Goal: Task Accomplishment & Management: Complete application form

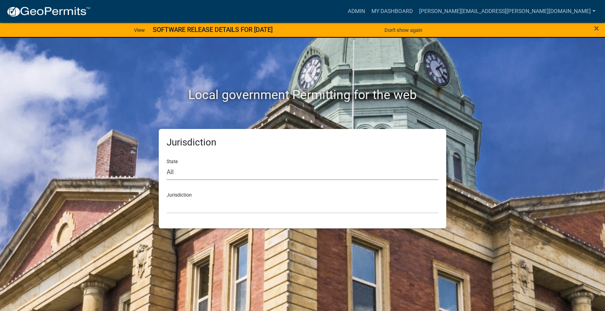
click at [186, 175] on select "All [US_STATE] [US_STATE] [US_STATE] [US_STATE] [US_STATE] [US_STATE] [US_STATE…" at bounding box center [303, 172] width 272 height 16
select select "[US_STATE]"
click at [167, 164] on select "All [US_STATE] [US_STATE] [US_STATE] [US_STATE] [US_STATE] [US_STATE] [US_STATE…" at bounding box center [303, 172] width 272 height 16
click at [194, 205] on select "City of [GEOGRAPHIC_DATA], [US_STATE] City of [GEOGRAPHIC_DATA], [US_STATE] Cit…" at bounding box center [303, 206] width 272 height 16
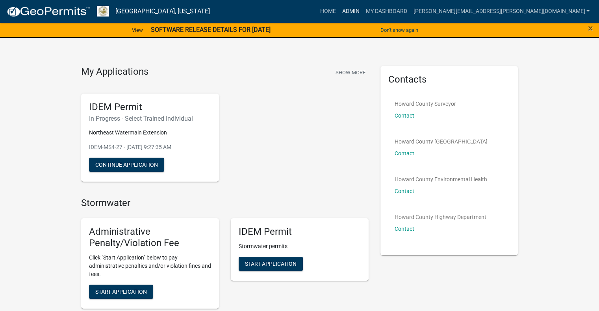
click at [362, 10] on link "Admin" at bounding box center [351, 11] width 24 height 15
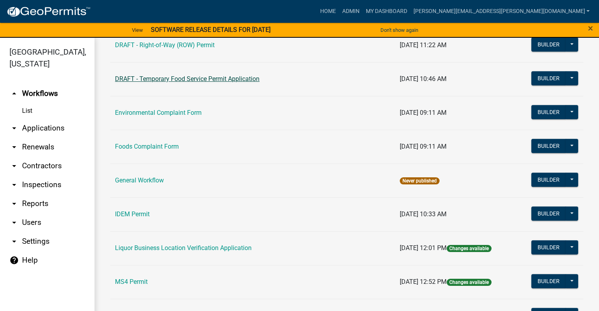
scroll to position [433, 0]
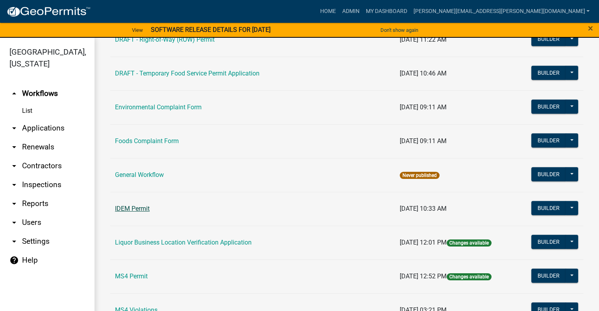
click at [139, 208] on link "IDEM Permit" at bounding box center [132, 208] width 35 height 7
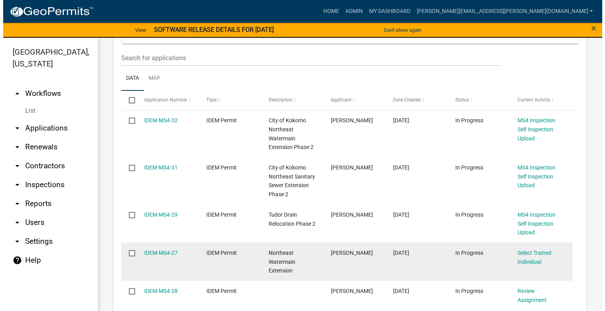
scroll to position [197, 0]
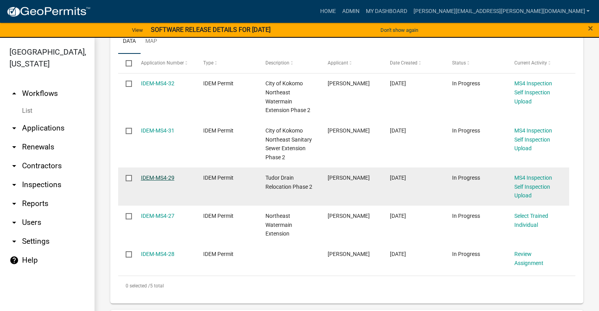
click at [159, 178] on link "IDEM-MS4-29" at bounding box center [157, 178] width 33 height 6
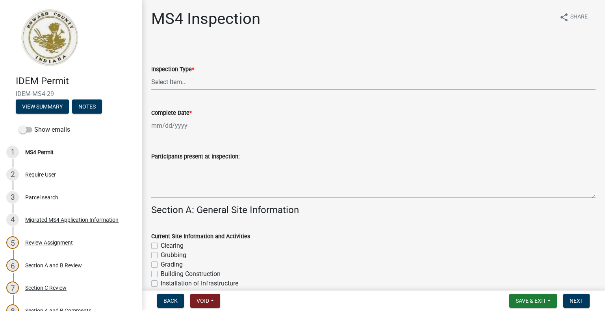
click at [187, 79] on select "Select Item... Initial Routine Follow Up Complaint" at bounding box center [373, 82] width 444 height 16
click at [151, 74] on select "Select Item... Initial Routine Follow Up Complaint" at bounding box center [373, 82] width 444 height 16
select select "6f2635a8-d74b-48ab-8be3-2798d1f6cb59"
select select "9"
select select "2025"
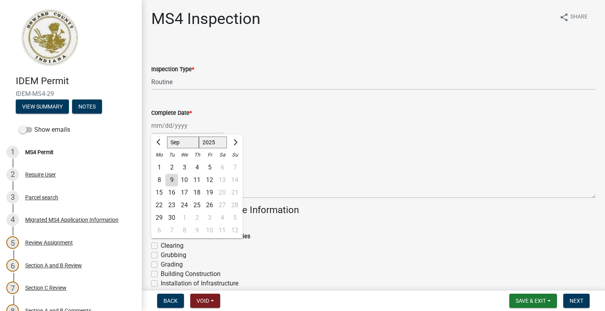
click at [157, 129] on div "[PERSON_NAME] Feb Mar Apr [PERSON_NAME][DATE] Oct Nov [DATE] 1526 1527 1528 152…" at bounding box center [187, 126] width 72 height 16
click at [157, 144] on button "Previous month" at bounding box center [158, 142] width 9 height 13
select select "8"
click at [170, 218] on div "26" at bounding box center [171, 218] width 13 height 13
type input "[DATE]"
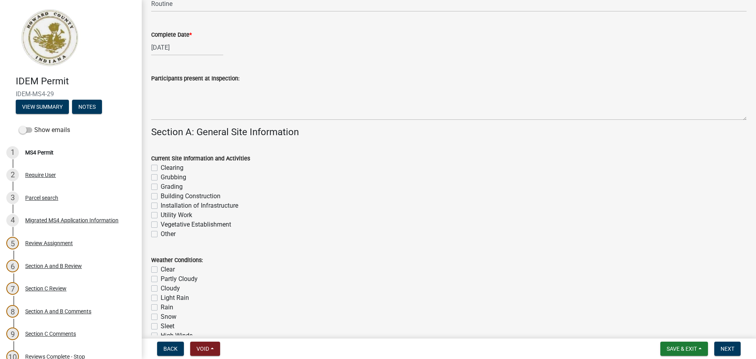
scroll to position [79, 0]
click at [161, 225] on label "Vegetative Establishment" at bounding box center [196, 223] width 70 height 9
click at [161, 224] on input "Vegetative Establishment" at bounding box center [163, 221] width 5 height 5
checkbox input "true"
checkbox input "false"
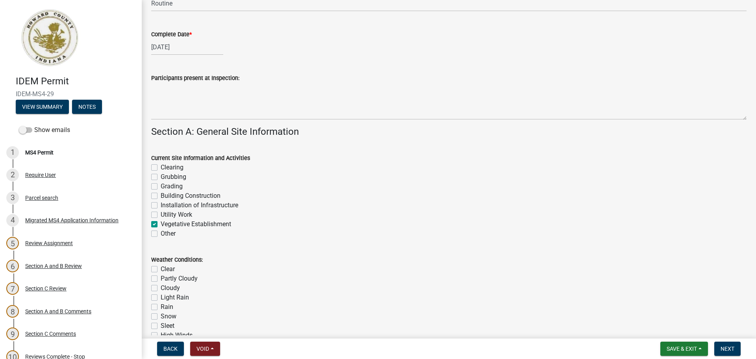
checkbox input "false"
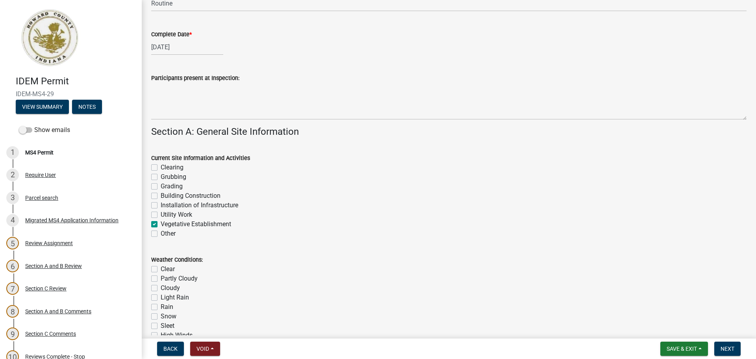
checkbox input "true"
checkbox input "false"
click at [161, 280] on label "Partly Cloudy" at bounding box center [179, 278] width 37 height 9
click at [161, 279] on input "Partly Cloudy" at bounding box center [163, 276] width 5 height 5
checkbox input "true"
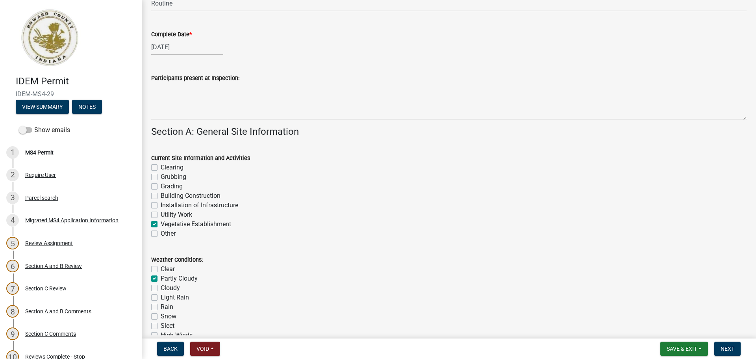
checkbox input "false"
checkbox input "true"
checkbox input "false"
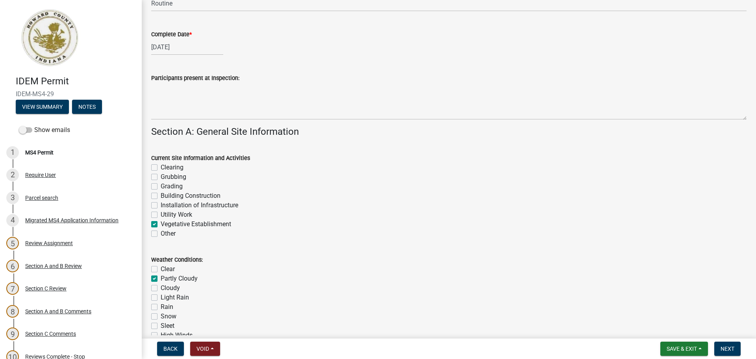
checkbox input "false"
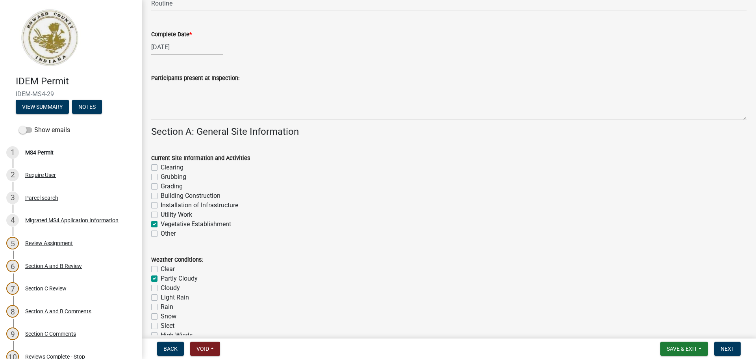
checkbox input "false"
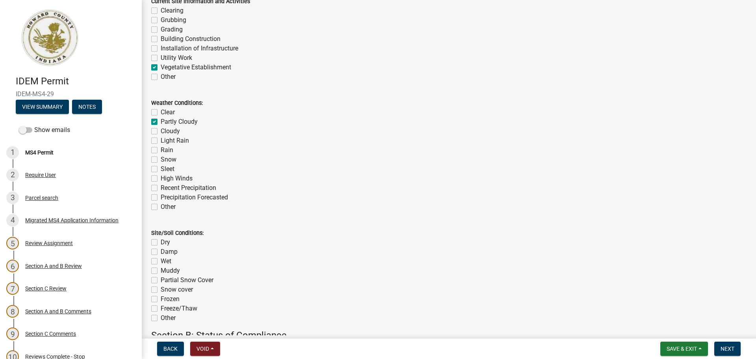
scroll to position [236, 0]
click at [161, 240] on label "Dry" at bounding box center [165, 241] width 9 height 9
click at [161, 240] on input "Dry" at bounding box center [163, 239] width 5 height 5
checkbox input "true"
checkbox input "false"
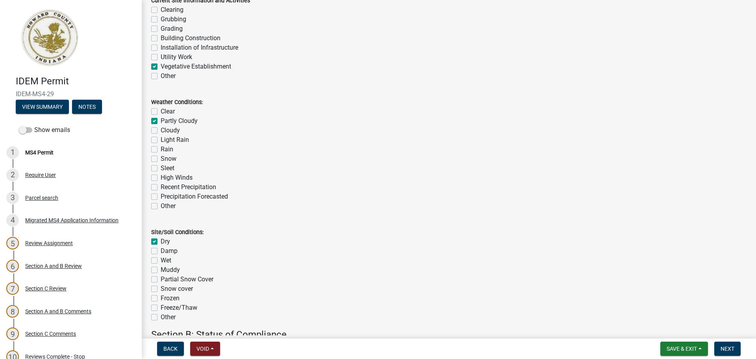
checkbox input "false"
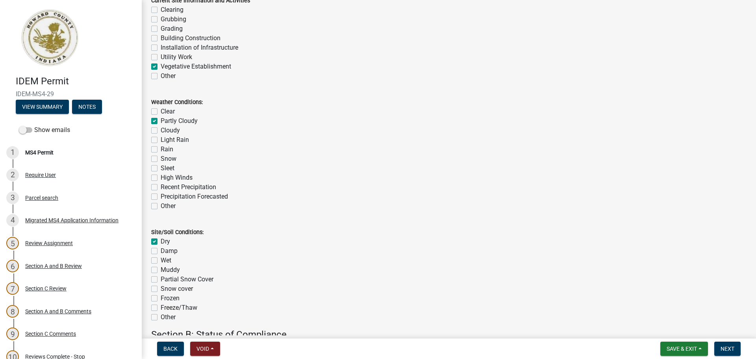
checkbox input "false"
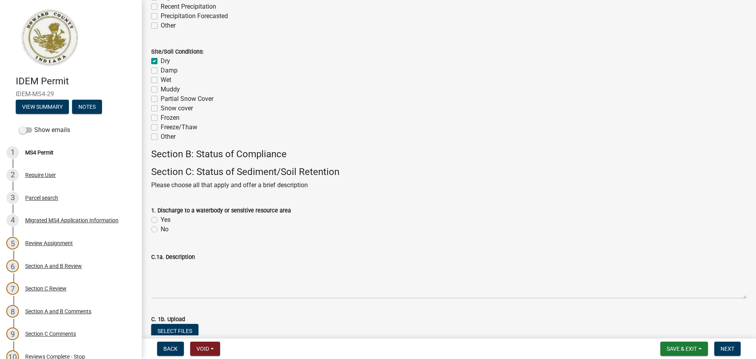
scroll to position [472, 0]
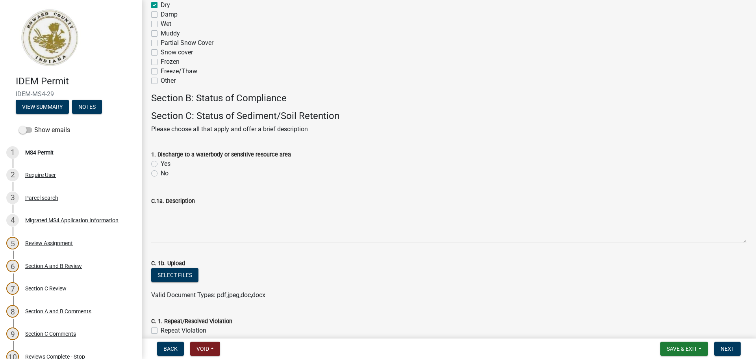
click at [161, 172] on label "No" at bounding box center [165, 172] width 8 height 9
click at [161, 172] on input "No" at bounding box center [163, 170] width 5 height 5
radio input "true"
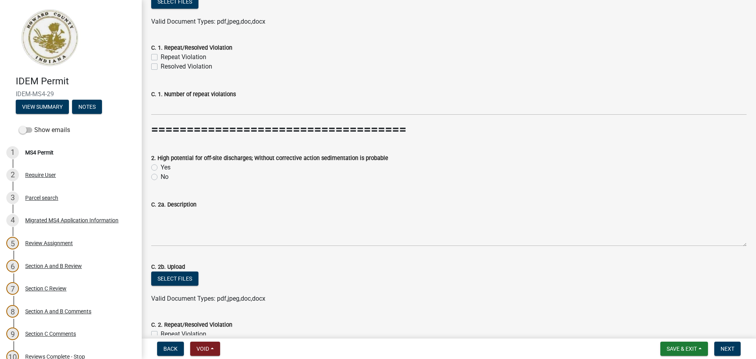
scroll to position [748, 0]
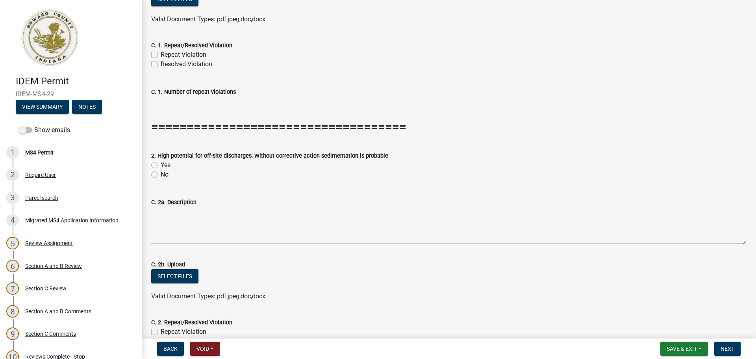
click at [161, 174] on label "No" at bounding box center [165, 174] width 8 height 9
click at [161, 174] on input "No" at bounding box center [163, 172] width 5 height 5
radio input "true"
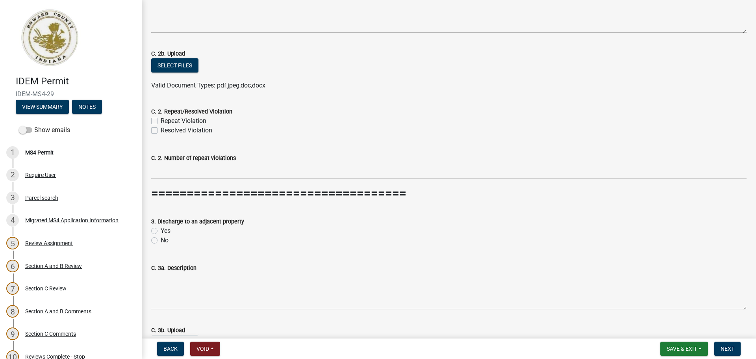
scroll to position [984, 0]
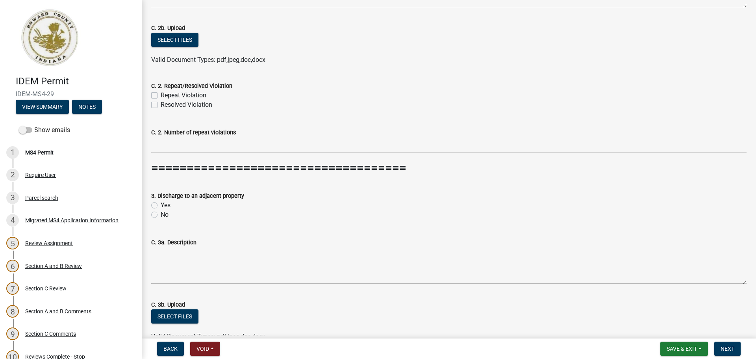
click at [161, 215] on label "No" at bounding box center [165, 214] width 8 height 9
click at [161, 215] on input "No" at bounding box center [163, 212] width 5 height 5
radio input "true"
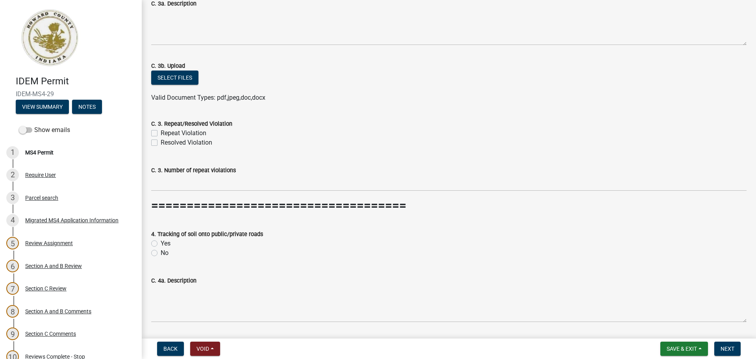
scroll to position [1260, 0]
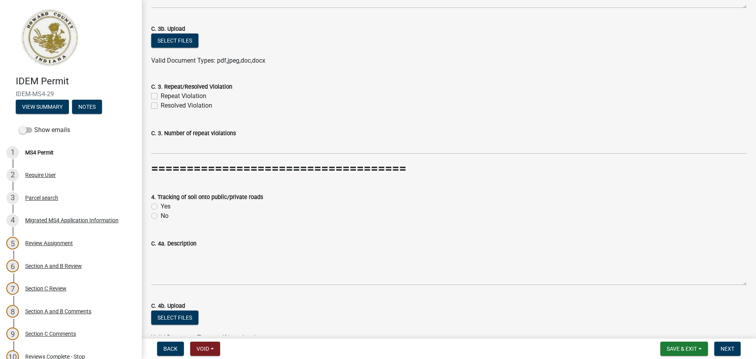
click at [161, 216] on label "No" at bounding box center [165, 215] width 8 height 9
click at [161, 216] on input "No" at bounding box center [163, 213] width 5 height 5
radio input "true"
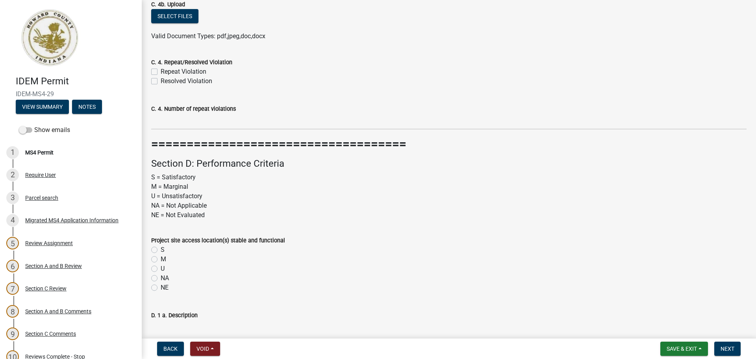
scroll to position [1575, 0]
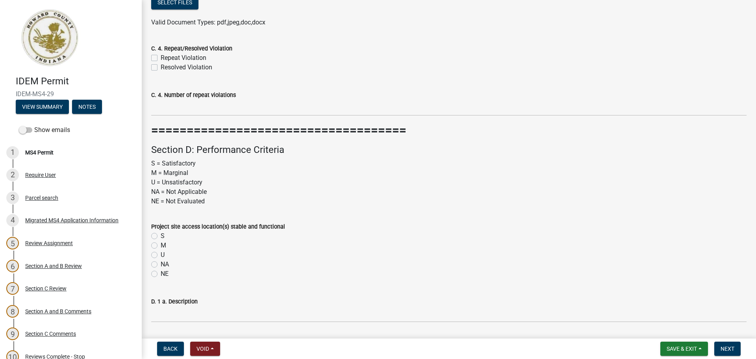
click at [161, 233] on label "S" at bounding box center [163, 235] width 4 height 9
click at [161, 233] on input "S" at bounding box center [163, 233] width 5 height 5
radio input "true"
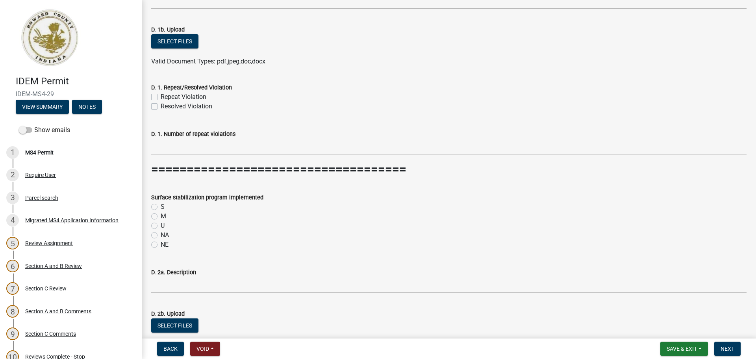
scroll to position [1890, 0]
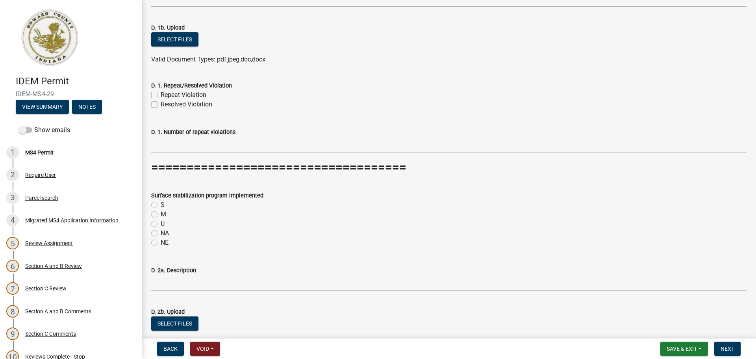
click at [161, 203] on label "S" at bounding box center [163, 204] width 4 height 9
click at [161, 203] on input "S" at bounding box center [163, 202] width 5 height 5
radio input "true"
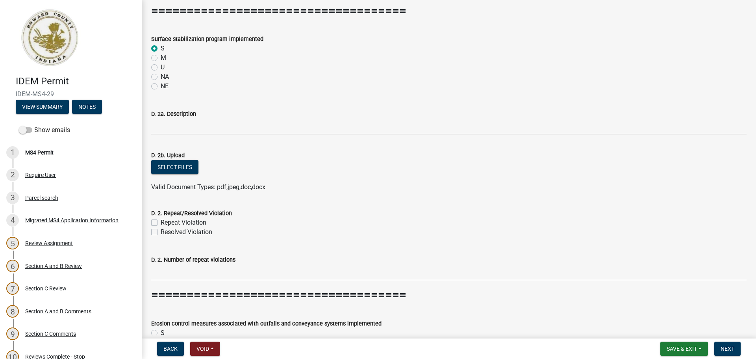
scroll to position [2086, 0]
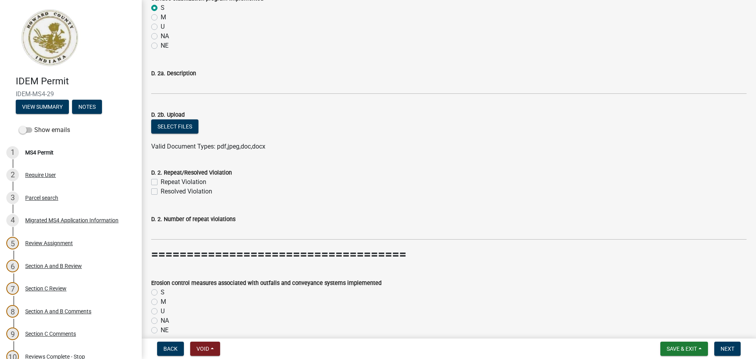
click at [161, 292] on label "S" at bounding box center [163, 291] width 4 height 9
click at [161, 292] on input "S" at bounding box center [163, 289] width 5 height 5
radio input "true"
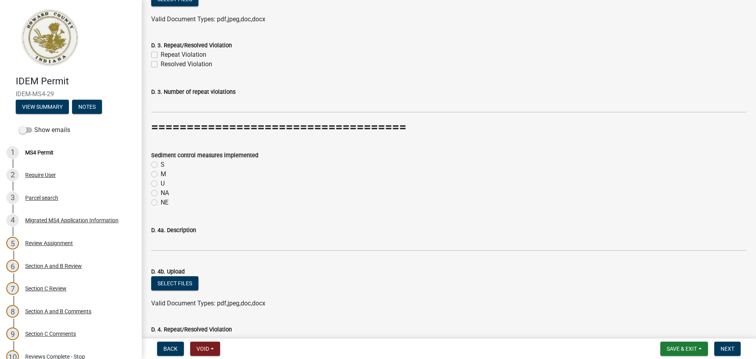
scroll to position [2520, 0]
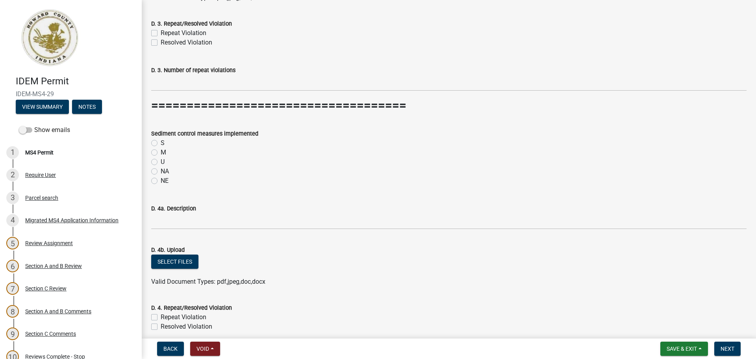
click at [161, 142] on label "S" at bounding box center [163, 142] width 4 height 9
click at [161, 142] on input "S" at bounding box center [163, 140] width 5 height 5
radio input "true"
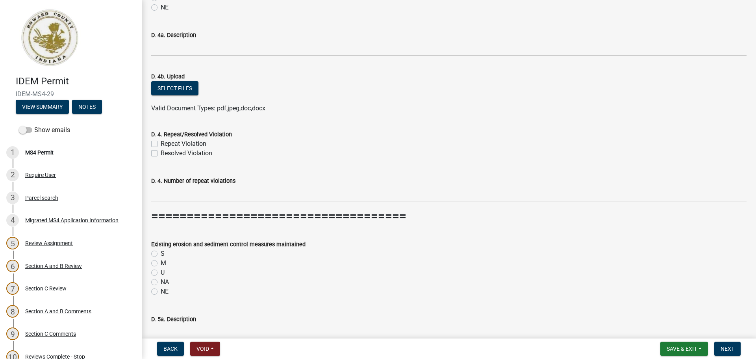
scroll to position [2716, 0]
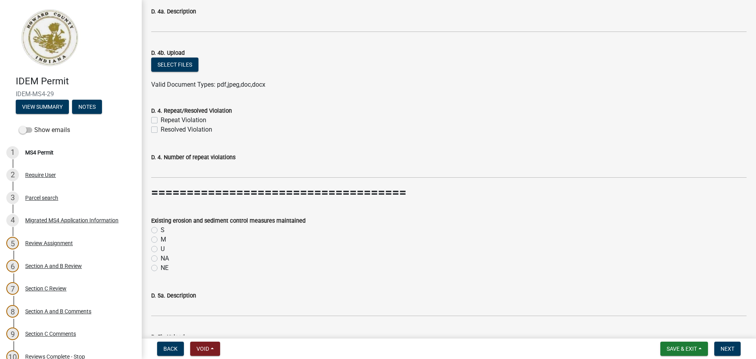
click at [161, 230] on label "S" at bounding box center [163, 229] width 4 height 9
click at [161, 230] on input "S" at bounding box center [163, 227] width 5 height 5
radio input "true"
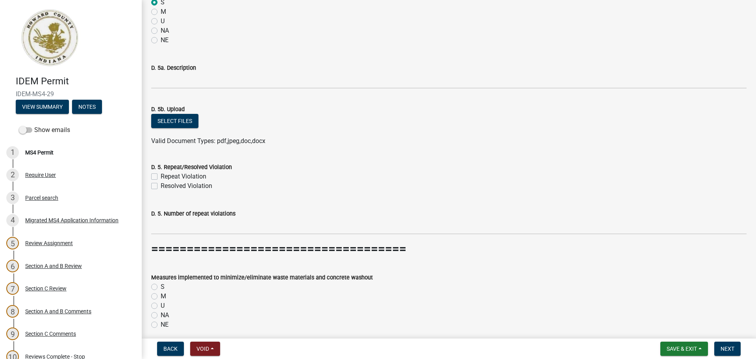
scroll to position [2953, 0]
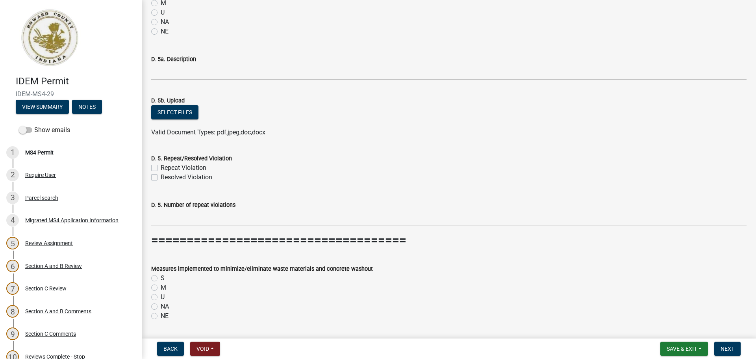
click at [161, 278] on label "S" at bounding box center [163, 277] width 4 height 9
click at [161, 278] on input "S" at bounding box center [163, 275] width 5 height 5
radio input "true"
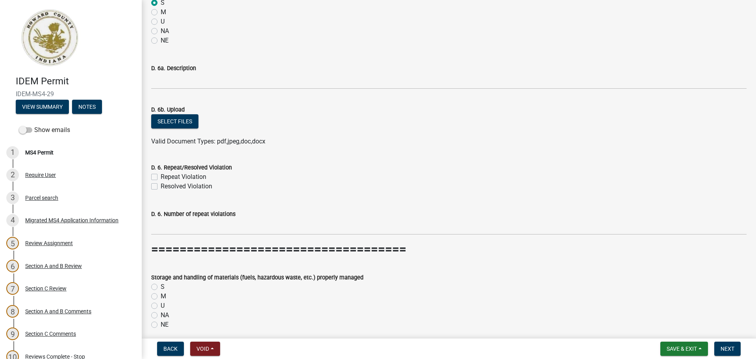
scroll to position [3228, 0]
click at [161, 287] on label "S" at bounding box center [163, 285] width 4 height 9
click at [161, 287] on input "S" at bounding box center [163, 283] width 5 height 5
radio input "true"
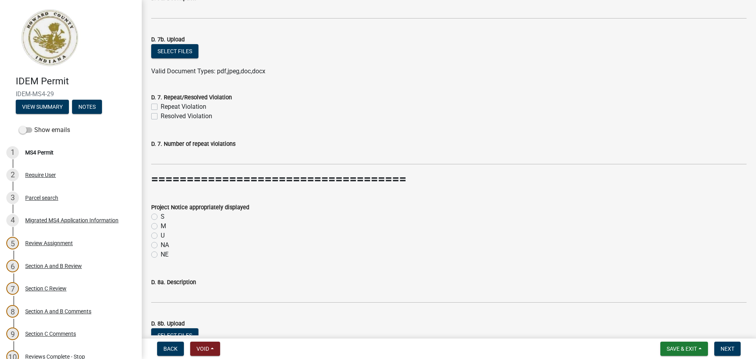
scroll to position [3582, 0]
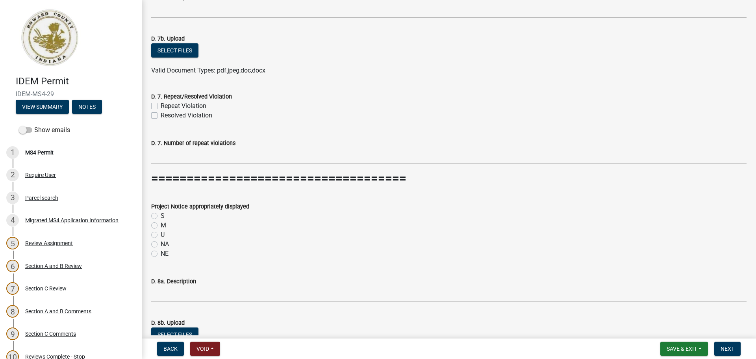
click at [161, 245] on label "NA" at bounding box center [165, 243] width 8 height 9
click at [161, 244] on input "NA" at bounding box center [163, 241] width 5 height 5
radio input "true"
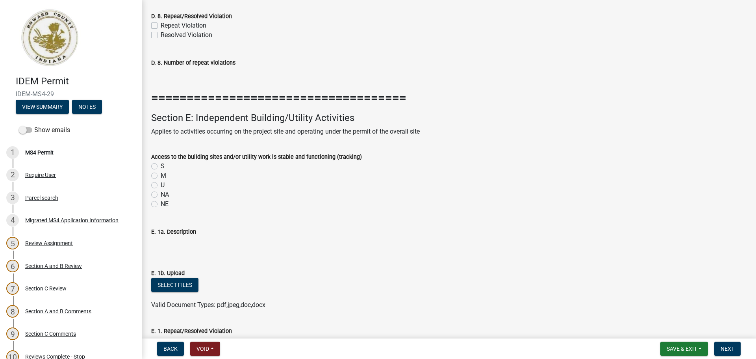
scroll to position [3976, 0]
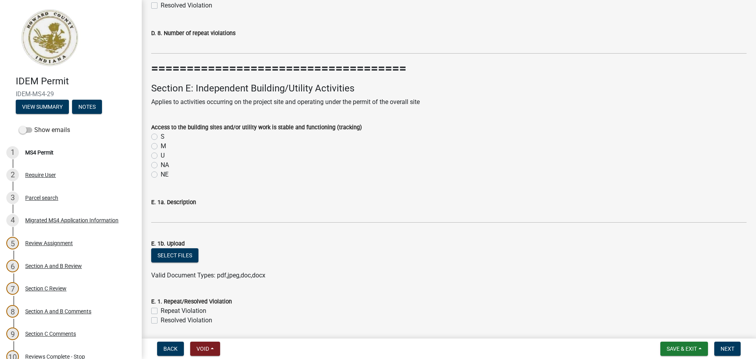
click at [161, 164] on label "NA" at bounding box center [165, 164] width 8 height 9
click at [161, 164] on input "NA" at bounding box center [163, 162] width 5 height 5
radio input "true"
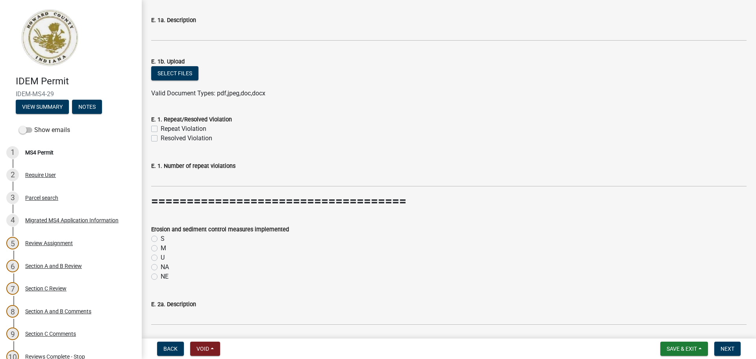
scroll to position [4173, 0]
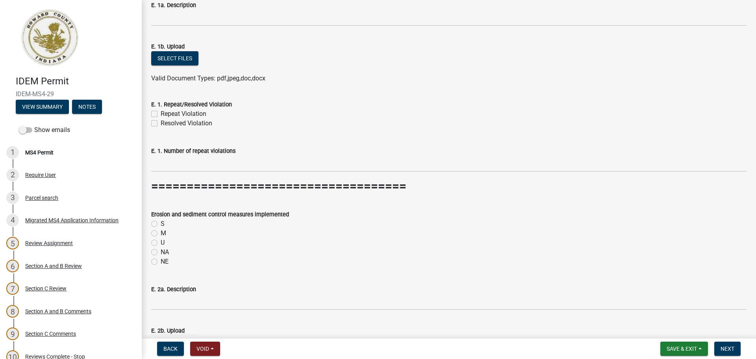
click at [161, 224] on label "S" at bounding box center [163, 223] width 4 height 9
click at [161, 224] on input "S" at bounding box center [163, 221] width 5 height 5
radio input "true"
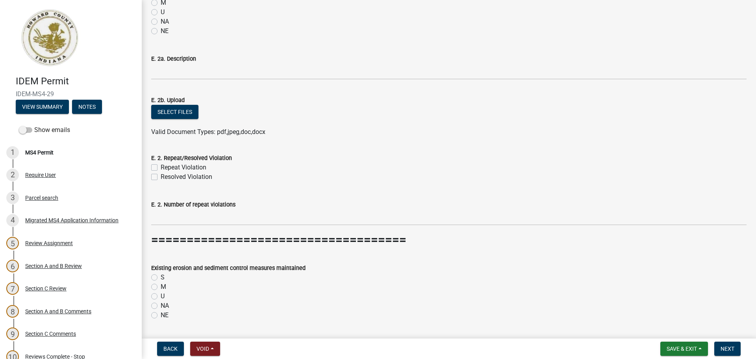
scroll to position [4409, 0]
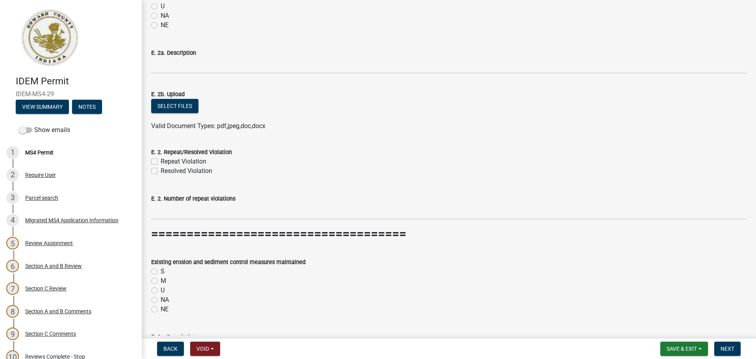
click at [161, 302] on label "NA" at bounding box center [165, 299] width 8 height 9
click at [161, 300] on input "NA" at bounding box center [163, 297] width 5 height 5
radio input "true"
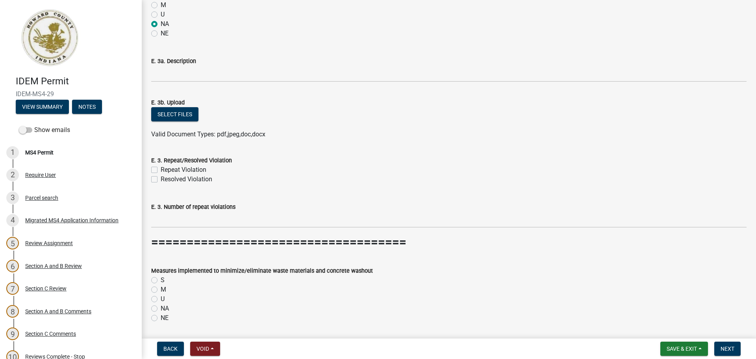
scroll to position [4724, 0]
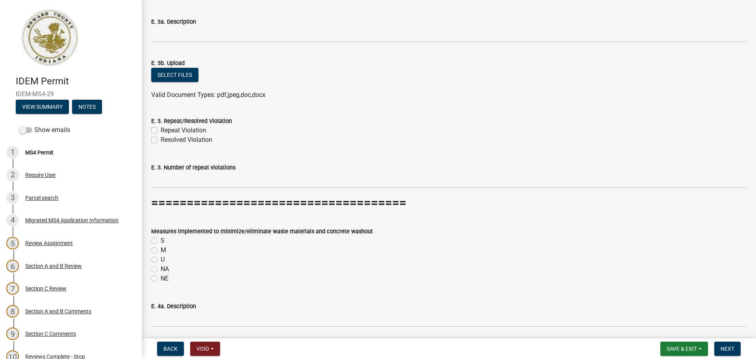
click at [161, 270] on label "NA" at bounding box center [165, 268] width 8 height 9
click at [161, 269] on input "NA" at bounding box center [163, 266] width 5 height 5
radio input "true"
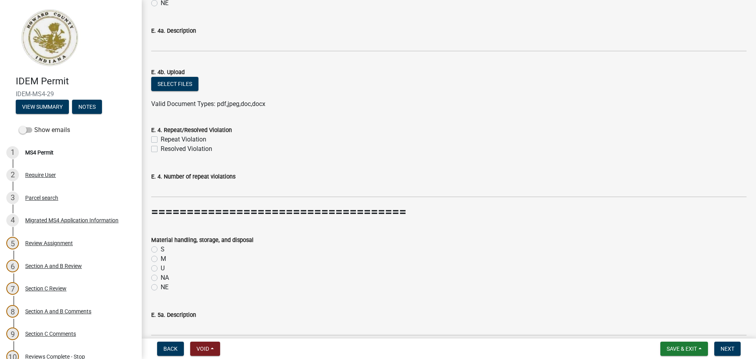
scroll to position [5000, 0]
click at [161, 277] on label "NA" at bounding box center [165, 276] width 8 height 9
click at [161, 277] on input "NA" at bounding box center [163, 274] width 5 height 5
radio input "true"
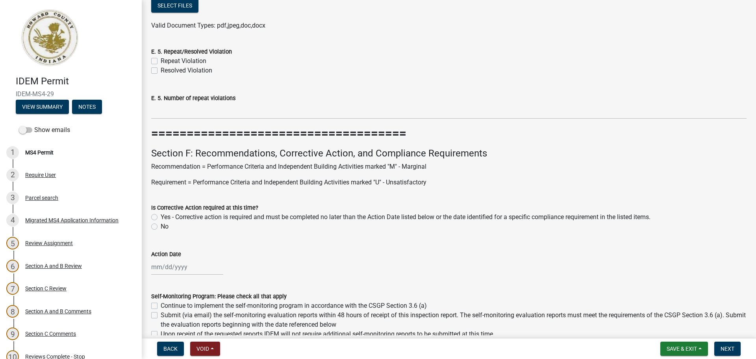
scroll to position [5354, 0]
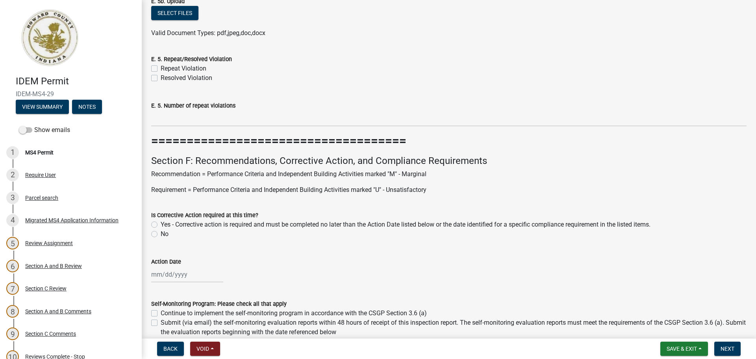
click at [161, 234] on label "No" at bounding box center [165, 233] width 8 height 9
click at [161, 234] on input "No" at bounding box center [163, 231] width 5 height 5
radio input "true"
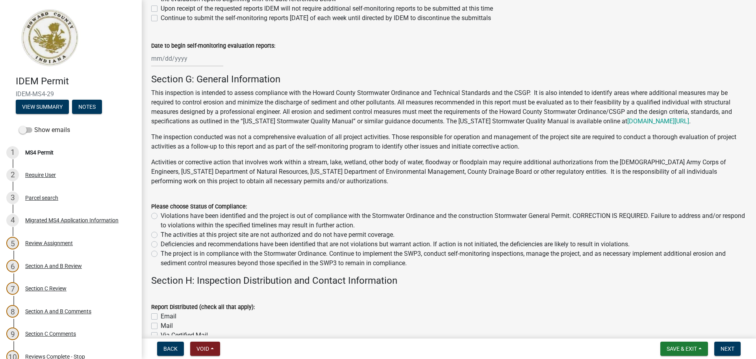
scroll to position [5708, 0]
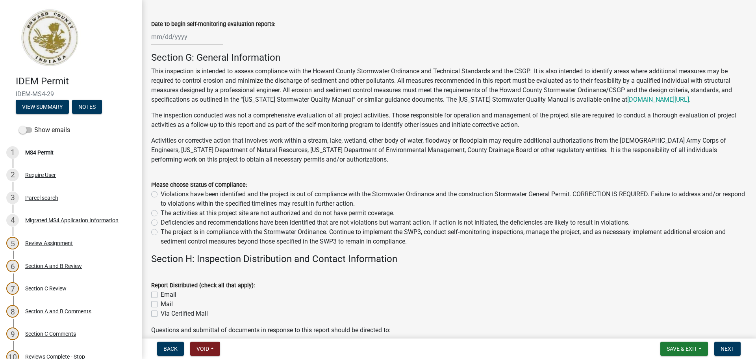
click at [161, 231] on label "The project is in compliance with the Stormwater Ordinance. Continue to impleme…" at bounding box center [454, 236] width 586 height 19
click at [161, 231] on input "The project is in compliance with the Stormwater Ordinance. Continue to impleme…" at bounding box center [163, 229] width 5 height 5
radio input "true"
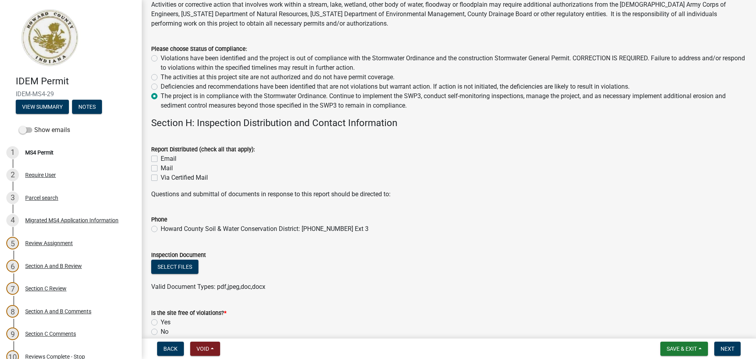
scroll to position [5866, 0]
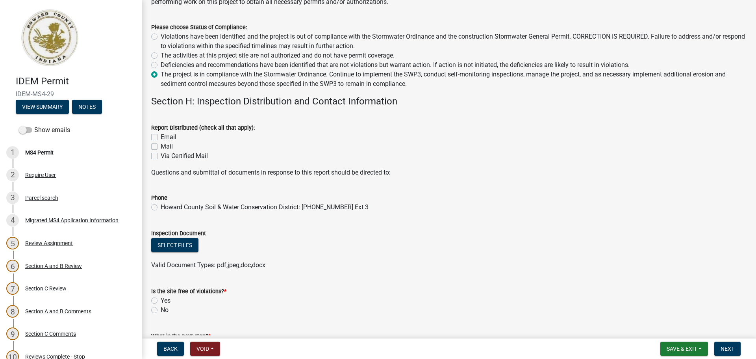
click at [161, 135] on label "Email" at bounding box center [169, 136] width 16 height 9
click at [161, 135] on input "Email" at bounding box center [163, 134] width 5 height 5
checkbox input "true"
checkbox input "false"
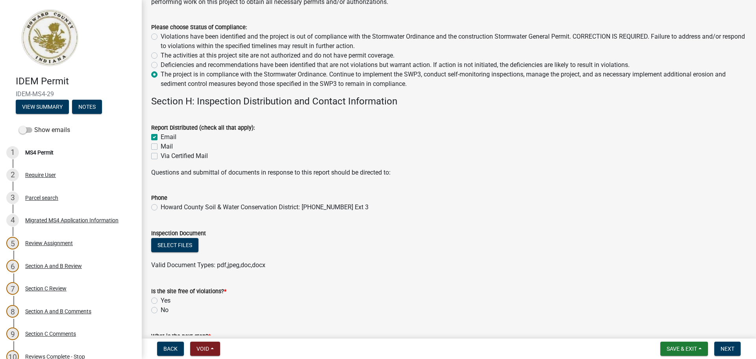
click at [161, 205] on label "Howard County Soil & Water Conservation District: [PHONE_NUMBER] Ext 3" at bounding box center [265, 206] width 208 height 9
click at [161, 205] on input "Howard County Soil & Water Conservation District: [PHONE_NUMBER] Ext 3" at bounding box center [163, 204] width 5 height 5
radio input "true"
click at [181, 246] on button "Select files" at bounding box center [174, 245] width 47 height 14
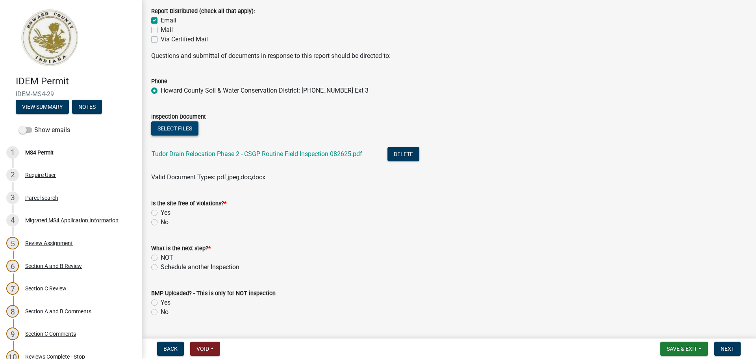
scroll to position [5984, 0]
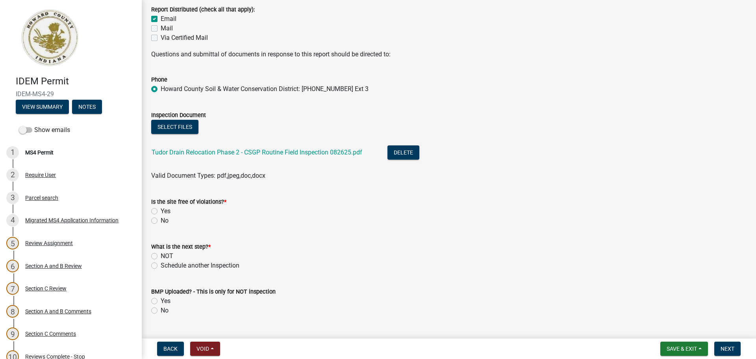
click at [161, 211] on label "Yes" at bounding box center [166, 210] width 10 height 9
click at [161, 211] on input "Yes" at bounding box center [163, 208] width 5 height 5
radio input "true"
click at [161, 265] on label "Schedule another Inspection" at bounding box center [200, 265] width 79 height 9
click at [161, 265] on input "Schedule another Inspection" at bounding box center [163, 263] width 5 height 5
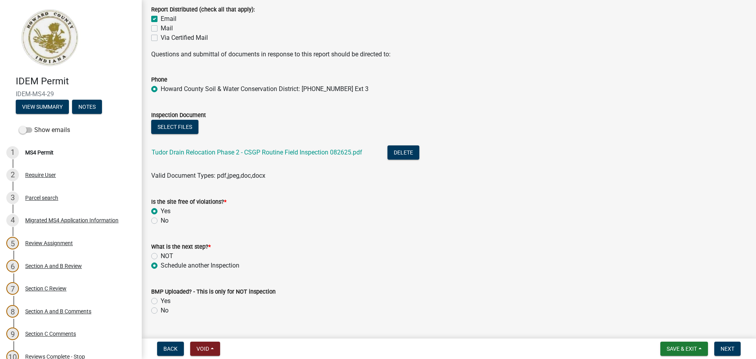
radio input "true"
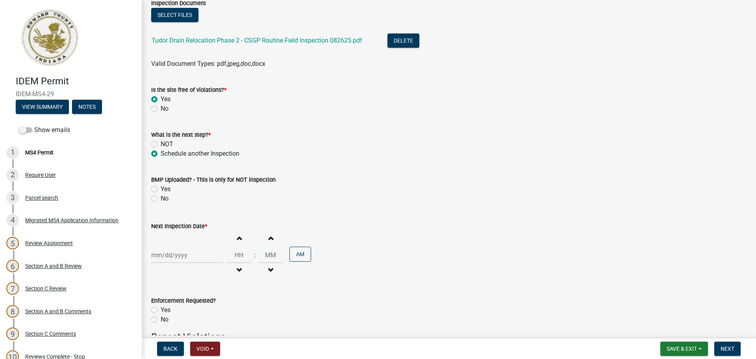
scroll to position [6141, 0]
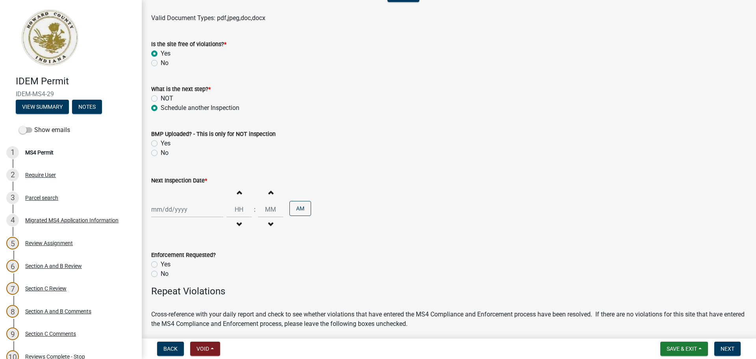
click at [156, 211] on div at bounding box center [187, 209] width 72 height 16
select select "9"
select select "2025"
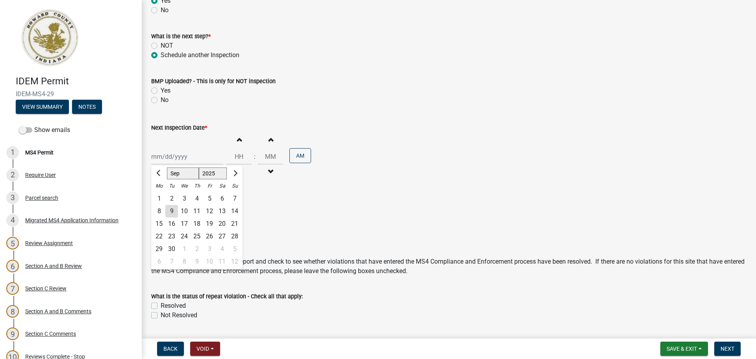
scroll to position [6220, 0]
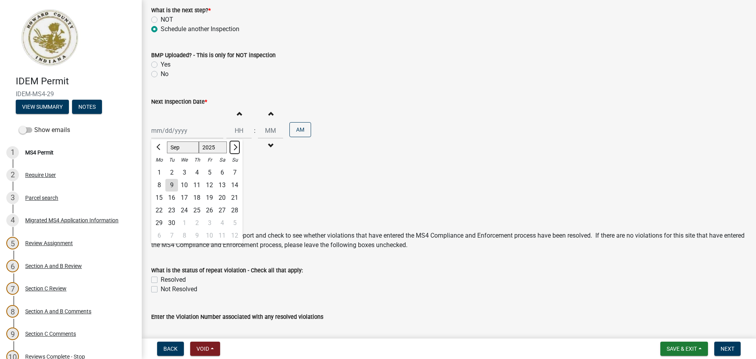
click at [236, 146] on span "Next month" at bounding box center [234, 147] width 6 height 6
select select "10"
click at [196, 186] on div "9" at bounding box center [197, 185] width 13 height 13
type input "[DATE]"
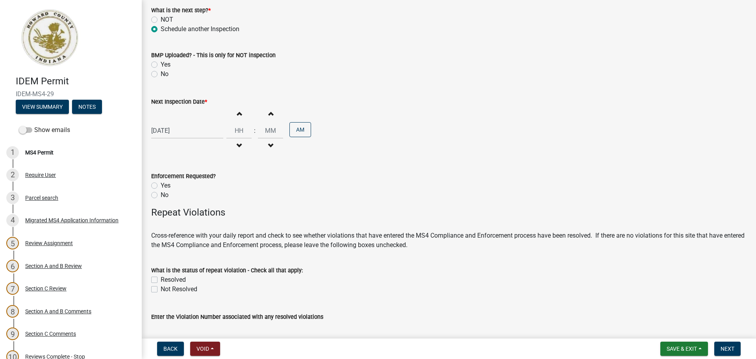
click at [237, 110] on span "button" at bounding box center [239, 113] width 4 height 6
type input "01"
type input "00"
click at [237, 110] on span "button" at bounding box center [239, 113] width 4 height 6
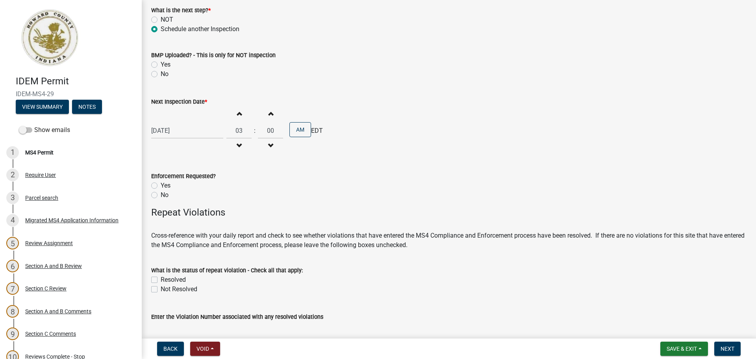
click at [237, 110] on span "button" at bounding box center [239, 113] width 4 height 6
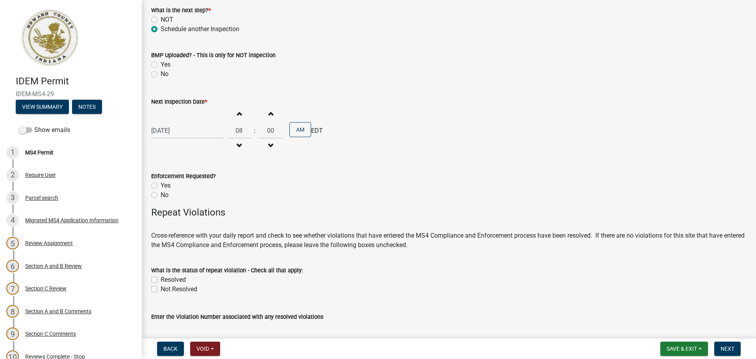
click at [237, 110] on span "button" at bounding box center [239, 113] width 4 height 6
type input "10"
click at [161, 196] on label "No" at bounding box center [165, 194] width 8 height 9
click at [161, 195] on input "No" at bounding box center [163, 192] width 5 height 5
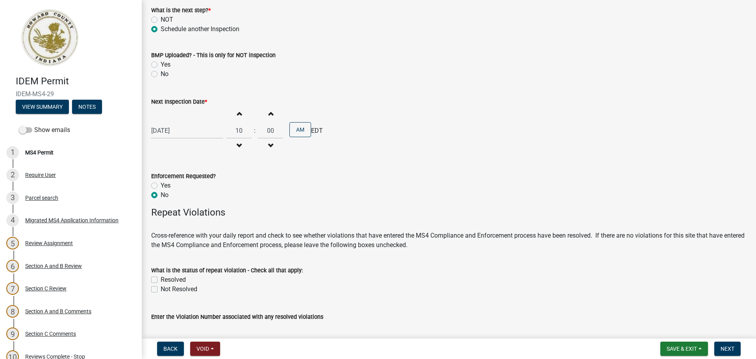
radio input "true"
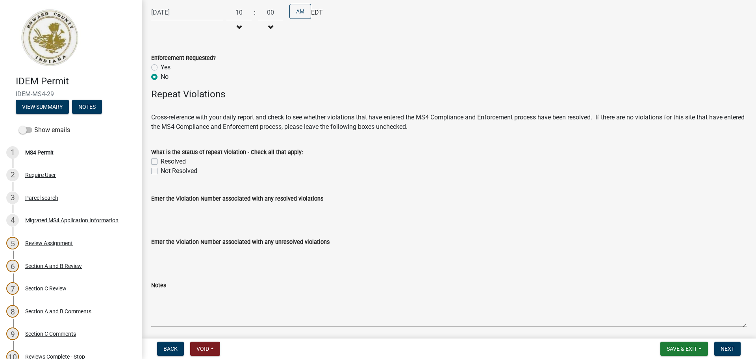
scroll to position [6383, 0]
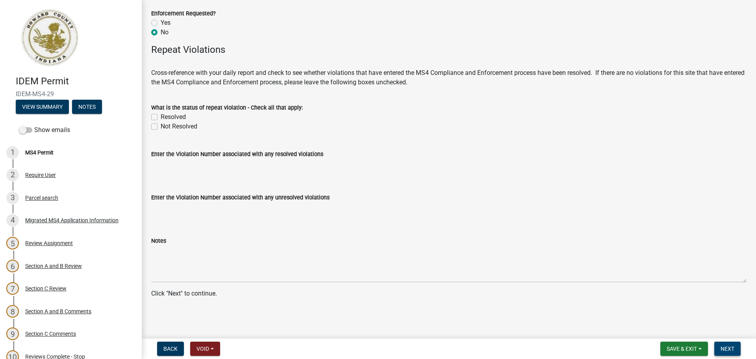
click at [604, 311] on span "Next" at bounding box center [727, 348] width 14 height 6
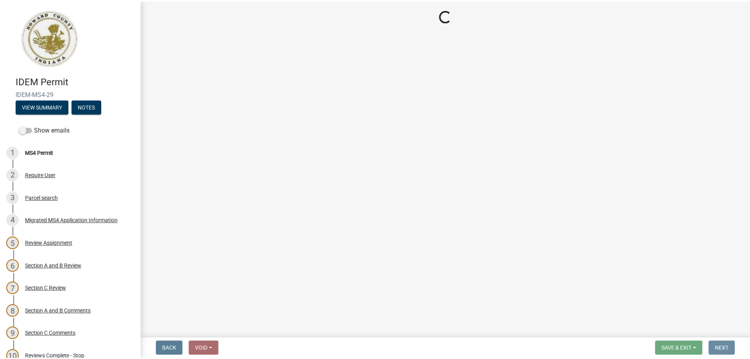
scroll to position [0, 0]
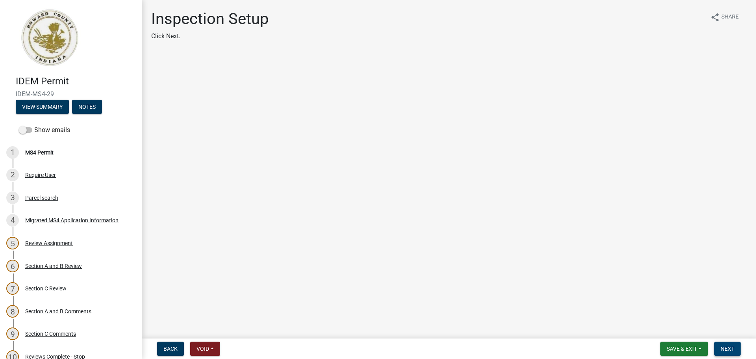
click at [604, 311] on span "Next" at bounding box center [727, 348] width 14 height 6
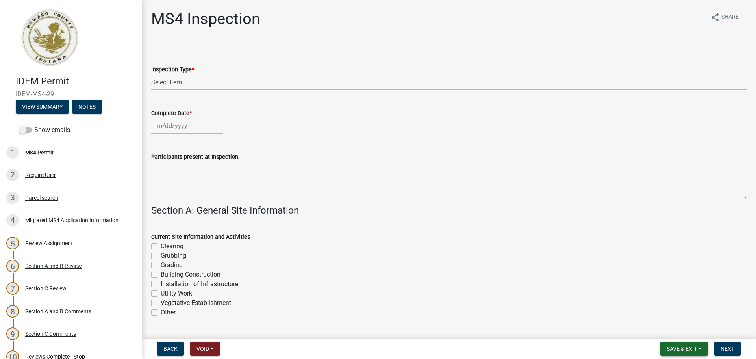
click at [604, 311] on span "Save & Exit" at bounding box center [681, 348] width 30 height 6
click at [604, 311] on button "Save & Exit" at bounding box center [676, 327] width 63 height 19
